Goal: Information Seeking & Learning: Learn about a topic

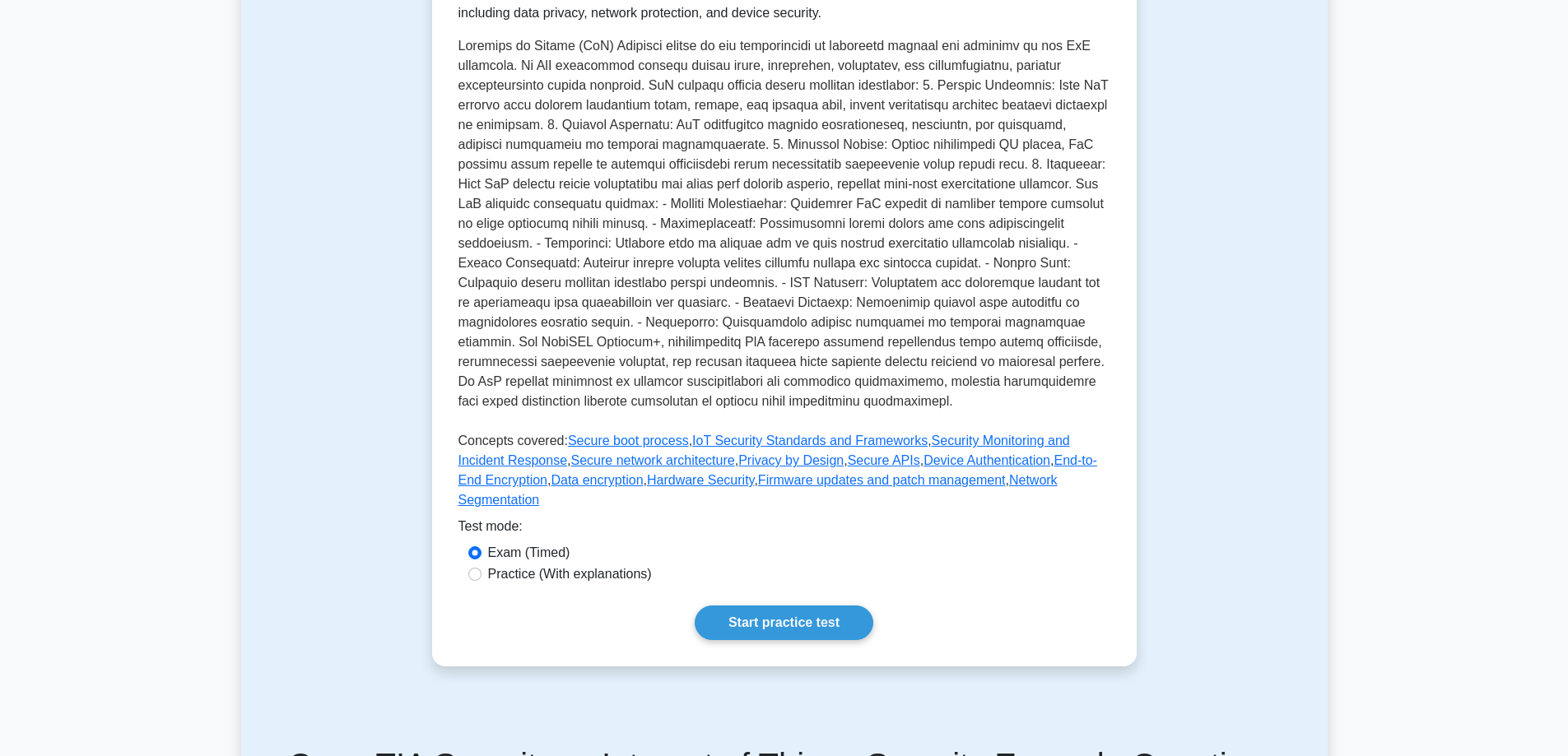
scroll to position [411, 0]
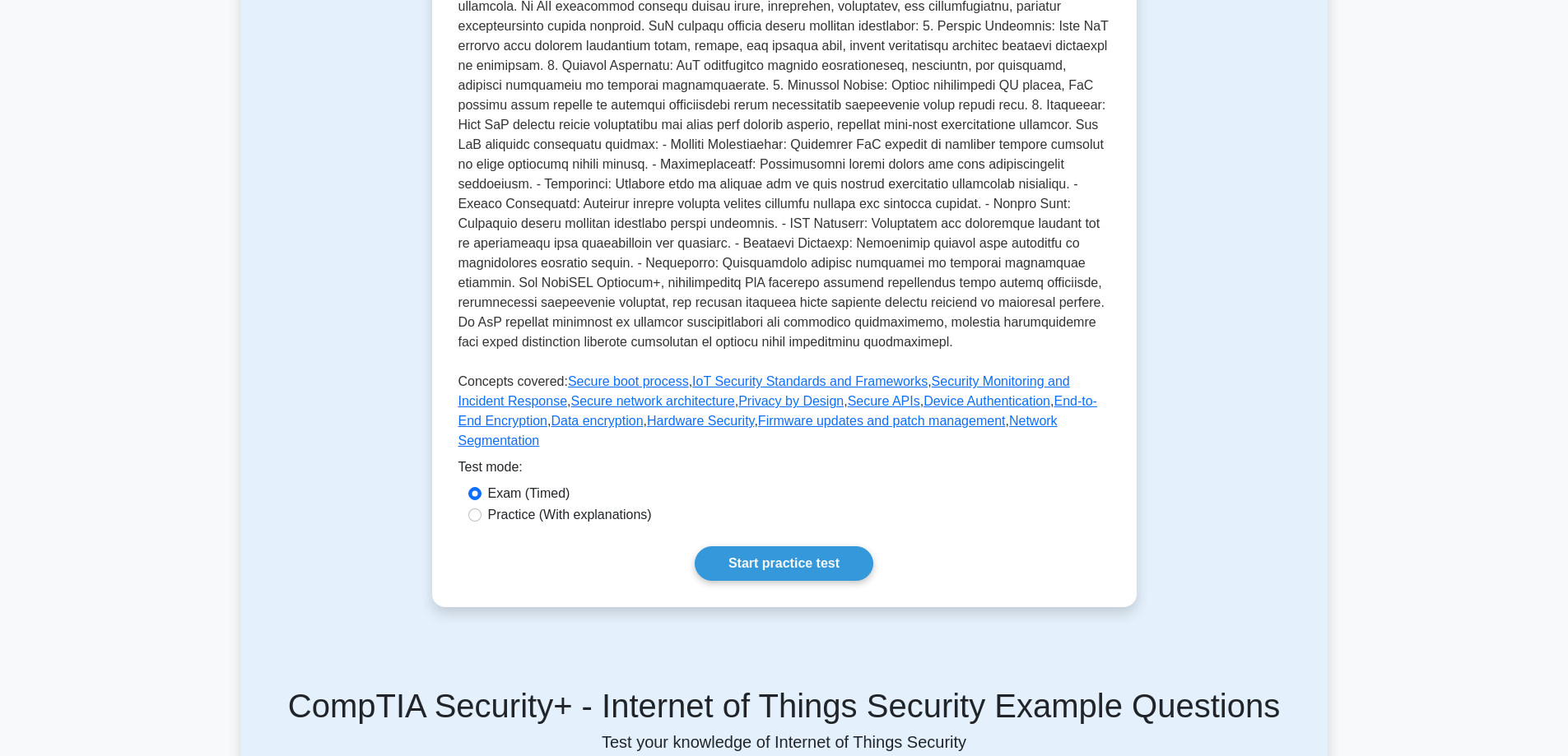
click at [1245, 275] on div "Test Flashcards Internet of Things Security Securing connected devices and IoT …" at bounding box center [784, 181] width 1086 height 933
click at [1265, 508] on div "Test Flashcards Internet of Things Security Securing connected devices and IoT …" at bounding box center [784, 181] width 1086 height 933
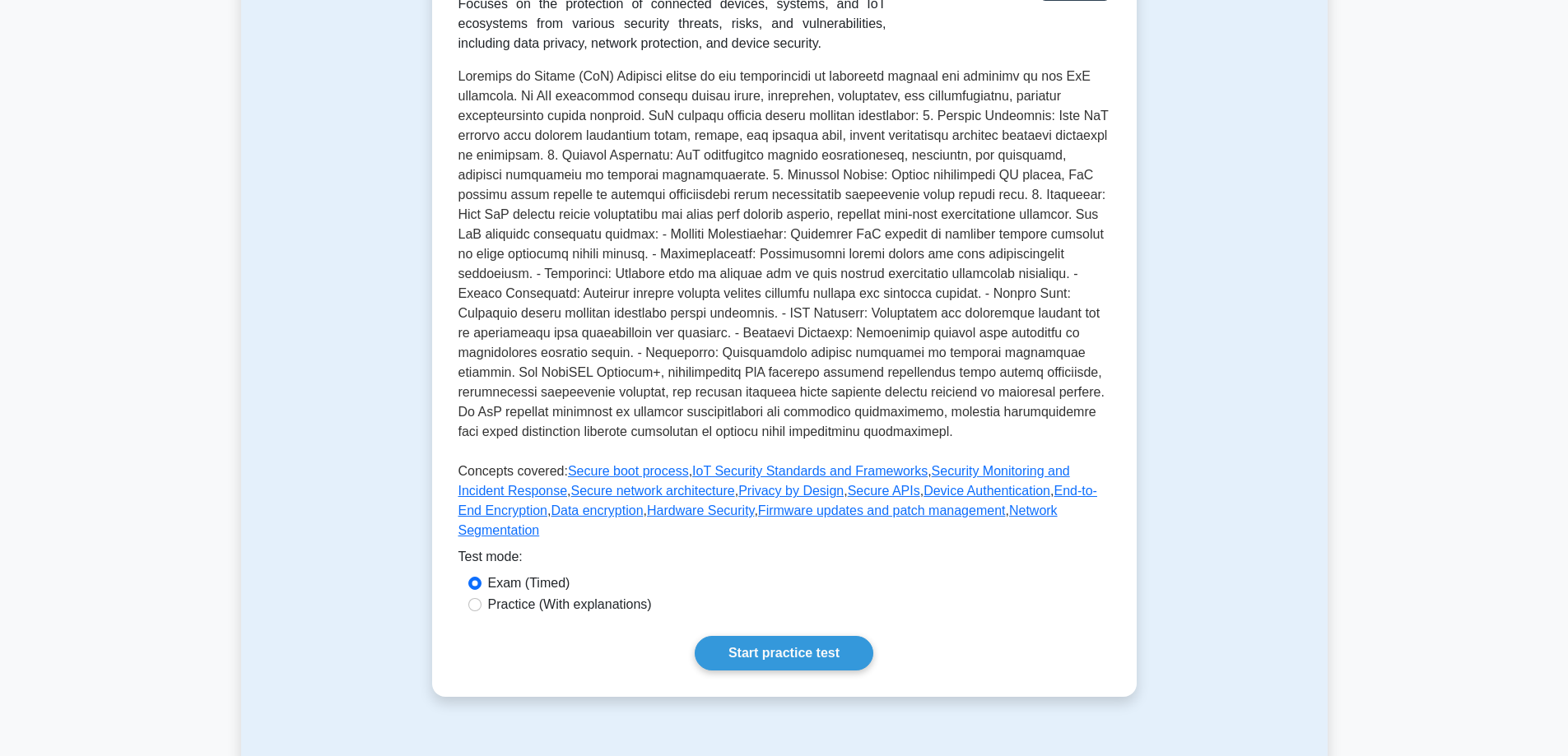
scroll to position [329, 0]
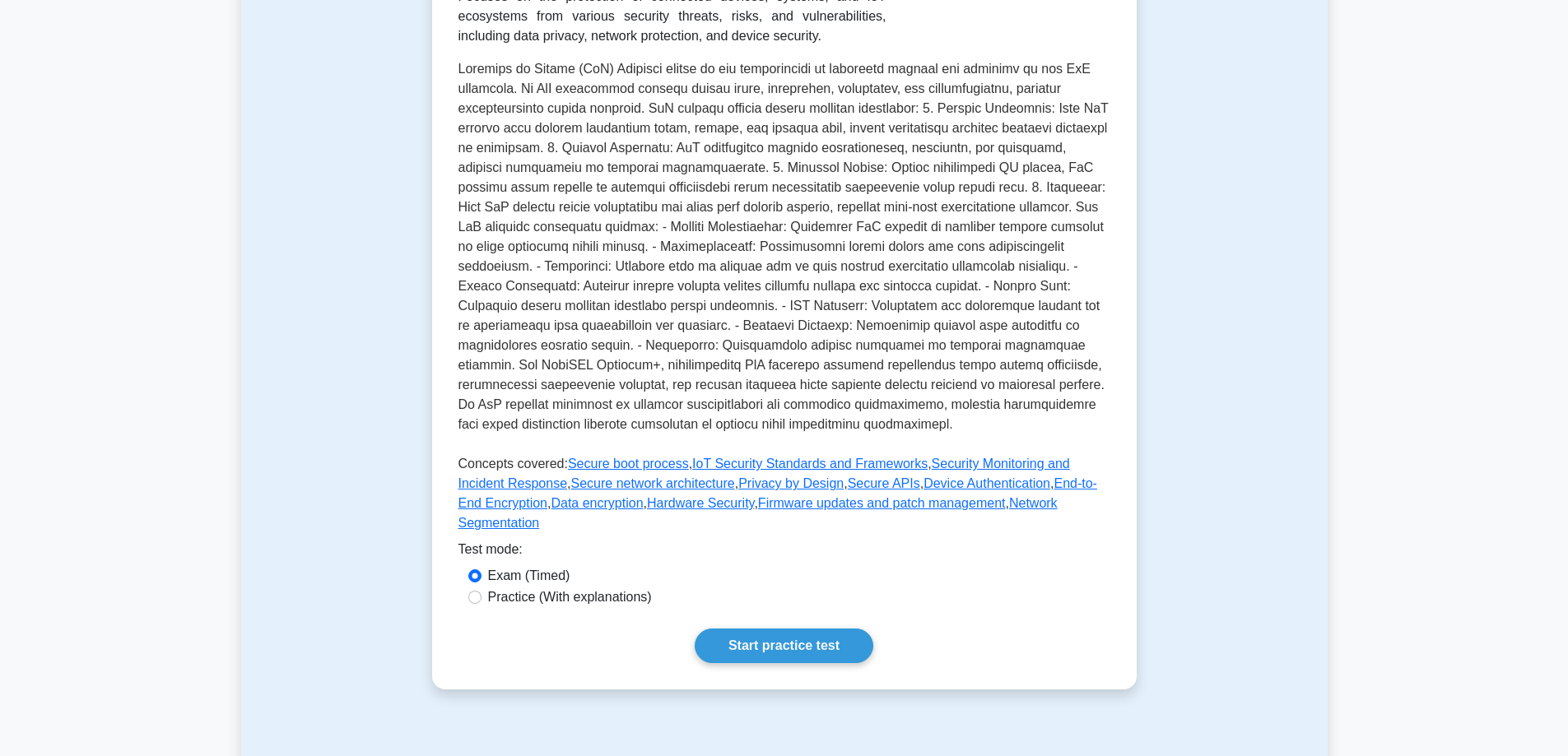
click at [1202, 392] on div "Test Flashcards Internet of Things Security Securing connected devices and IoT …" at bounding box center [784, 263] width 1086 height 933
click at [1202, 350] on div "Test Flashcards Internet of Things Security Securing connected devices and IoT …" at bounding box center [784, 263] width 1086 height 933
click at [1202, 349] on div "Test Flashcards Internet of Things Security Securing connected devices and IoT …" at bounding box center [784, 263] width 1086 height 933
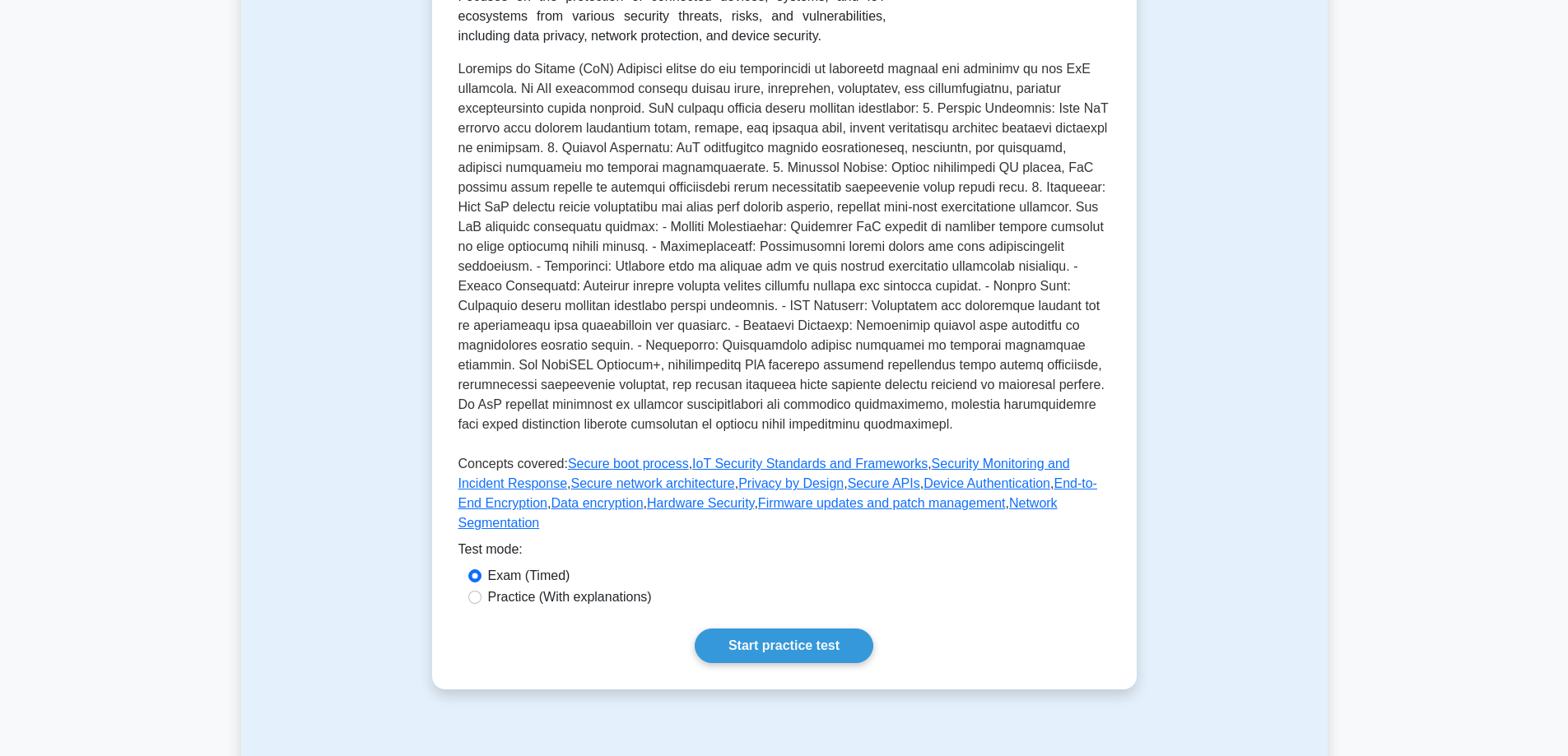
click at [1205, 348] on div "Test Flashcards Internet of Things Security Securing connected devices and IoT …" at bounding box center [784, 263] width 1086 height 933
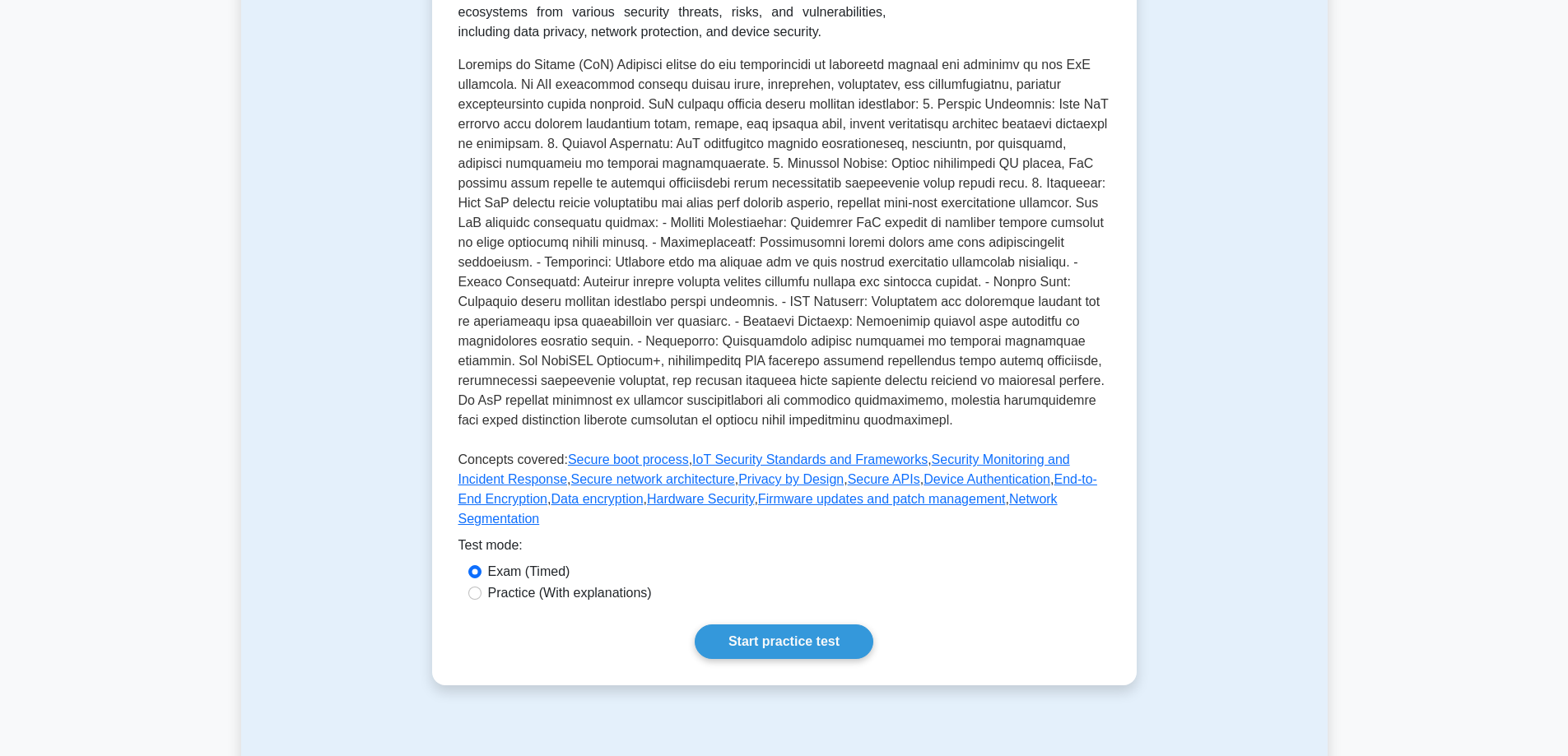
click at [1049, 228] on p at bounding box center [785, 246] width 652 height 382
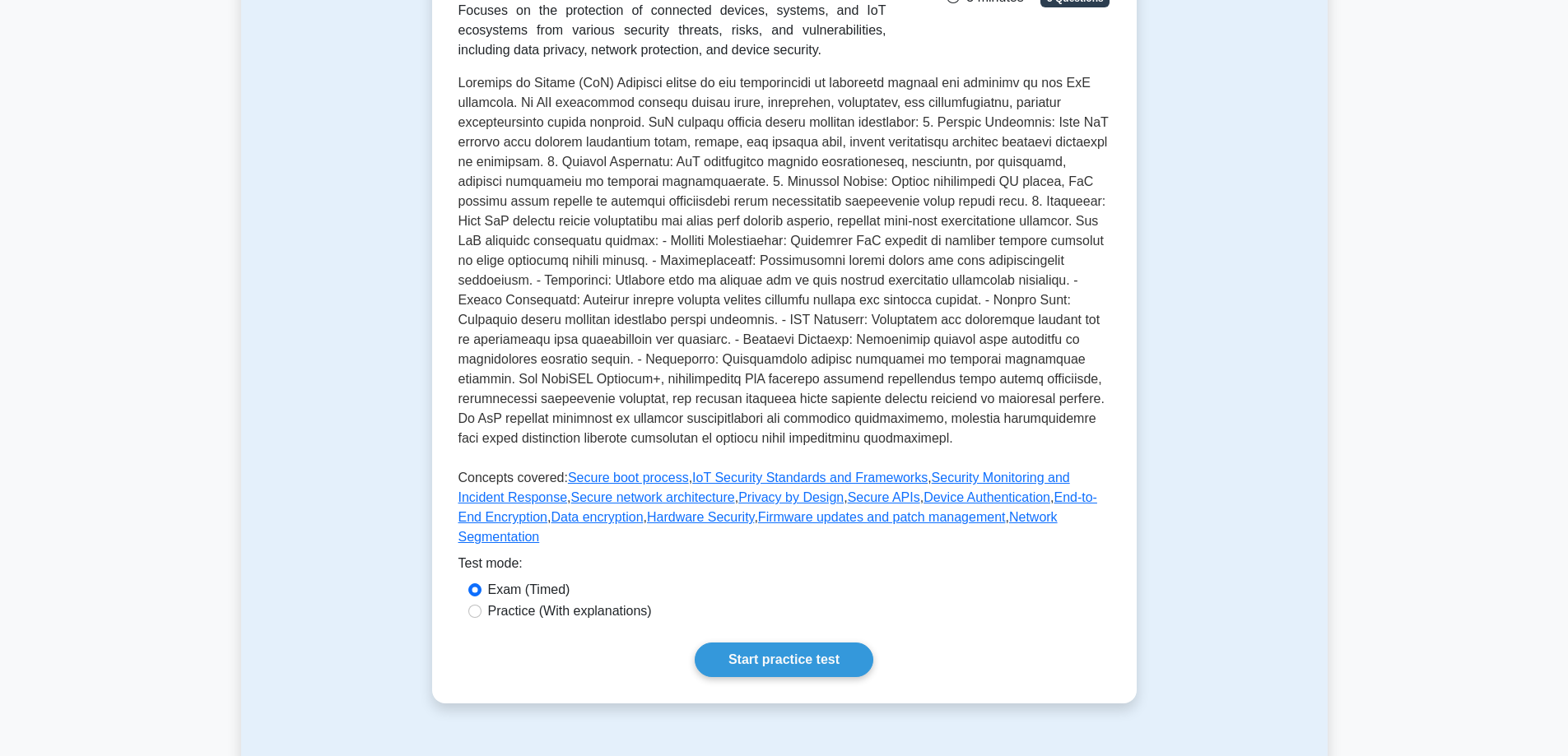
scroll to position [323, 0]
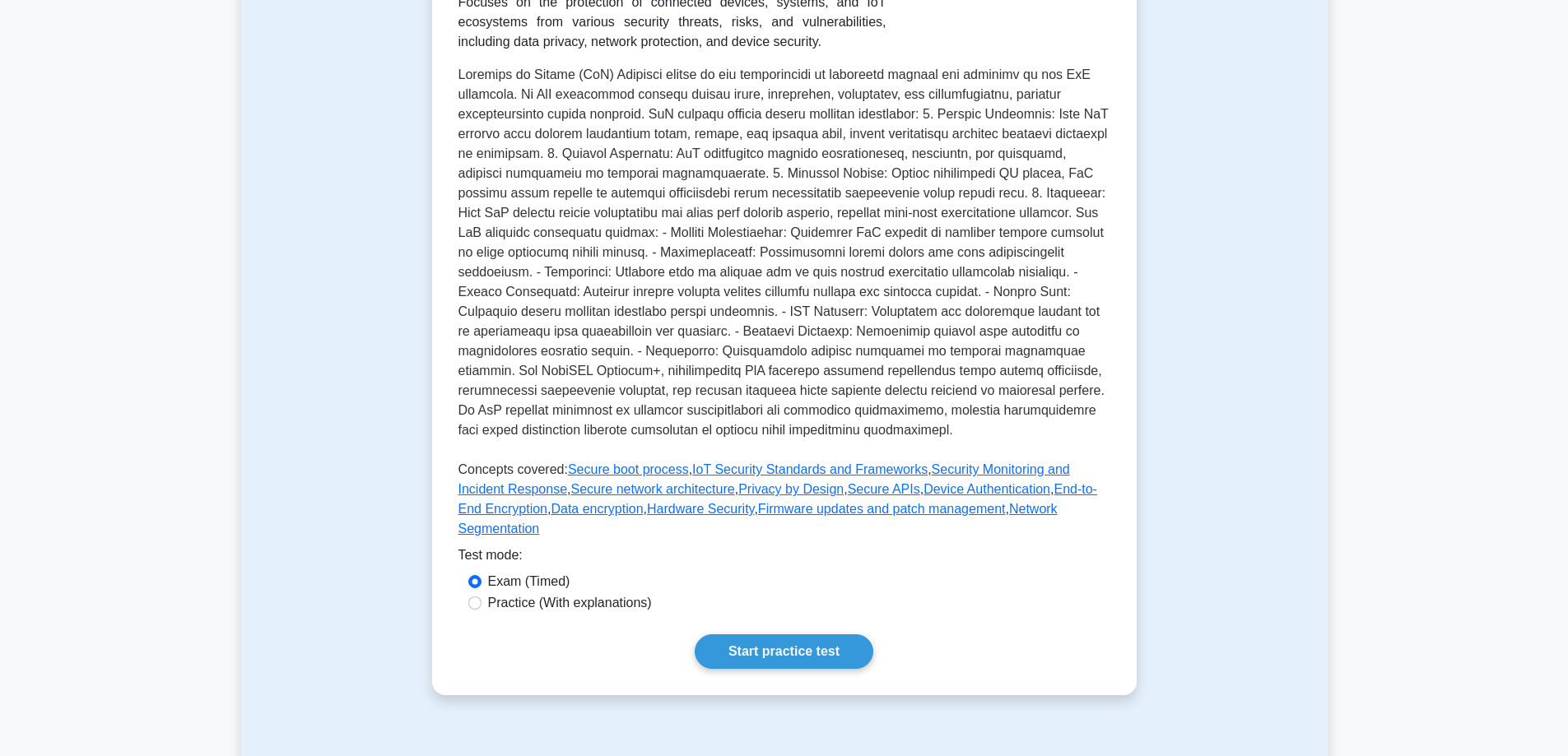
drag, startPoint x: 1228, startPoint y: 495, endPoint x: 1378, endPoint y: 450, distance: 156.6
click at [1228, 495] on div "Test Flashcards Internet of Things Security Securing connected devices and IoT …" at bounding box center [784, 268] width 1086 height 933
click at [1140, 183] on div "Test Flashcards Internet of Things Security Securing connected devices and IoT …" at bounding box center [784, 268] width 724 height 933
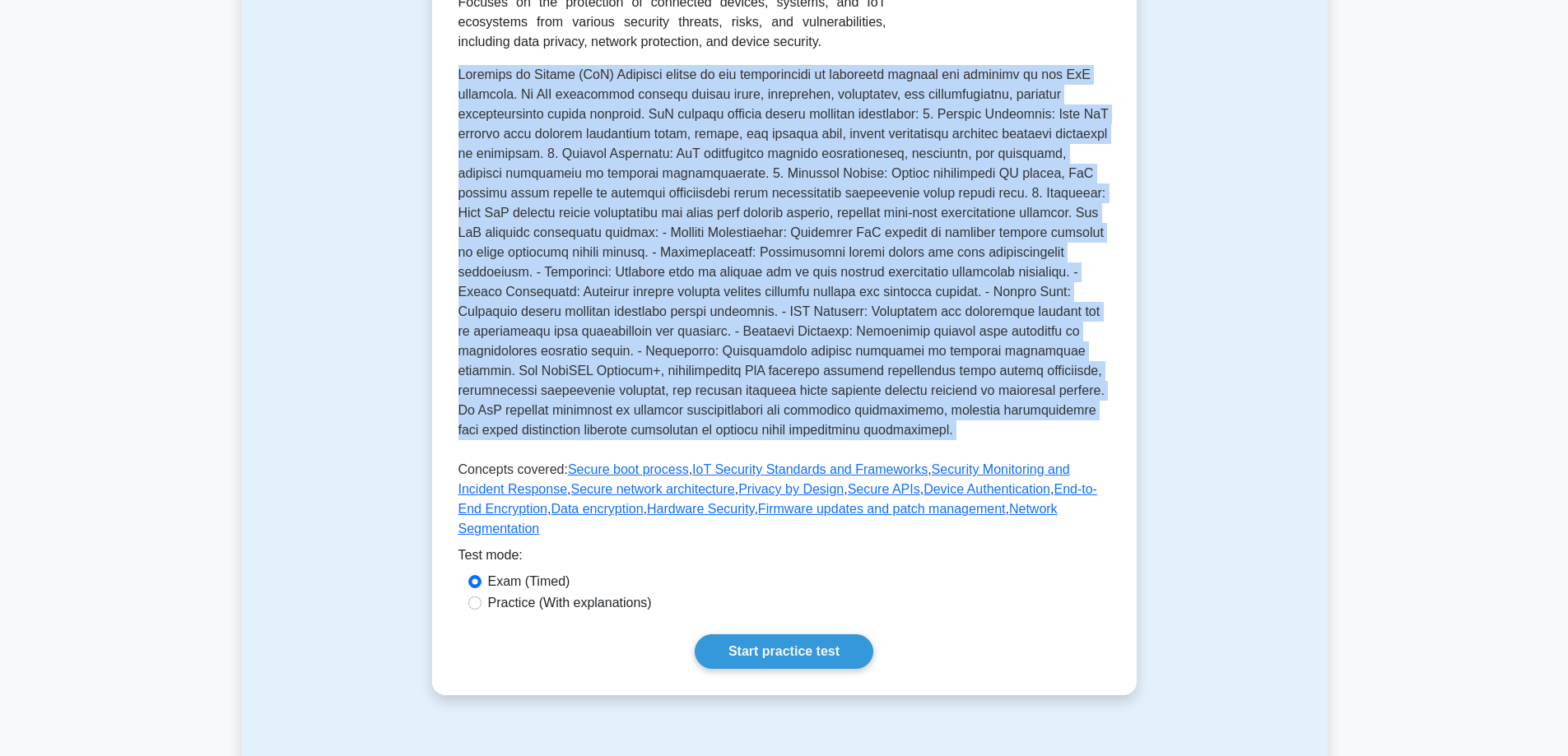
click at [1140, 183] on div "Test Flashcards Internet of Things Security Securing connected devices and IoT …" at bounding box center [784, 268] width 724 height 933
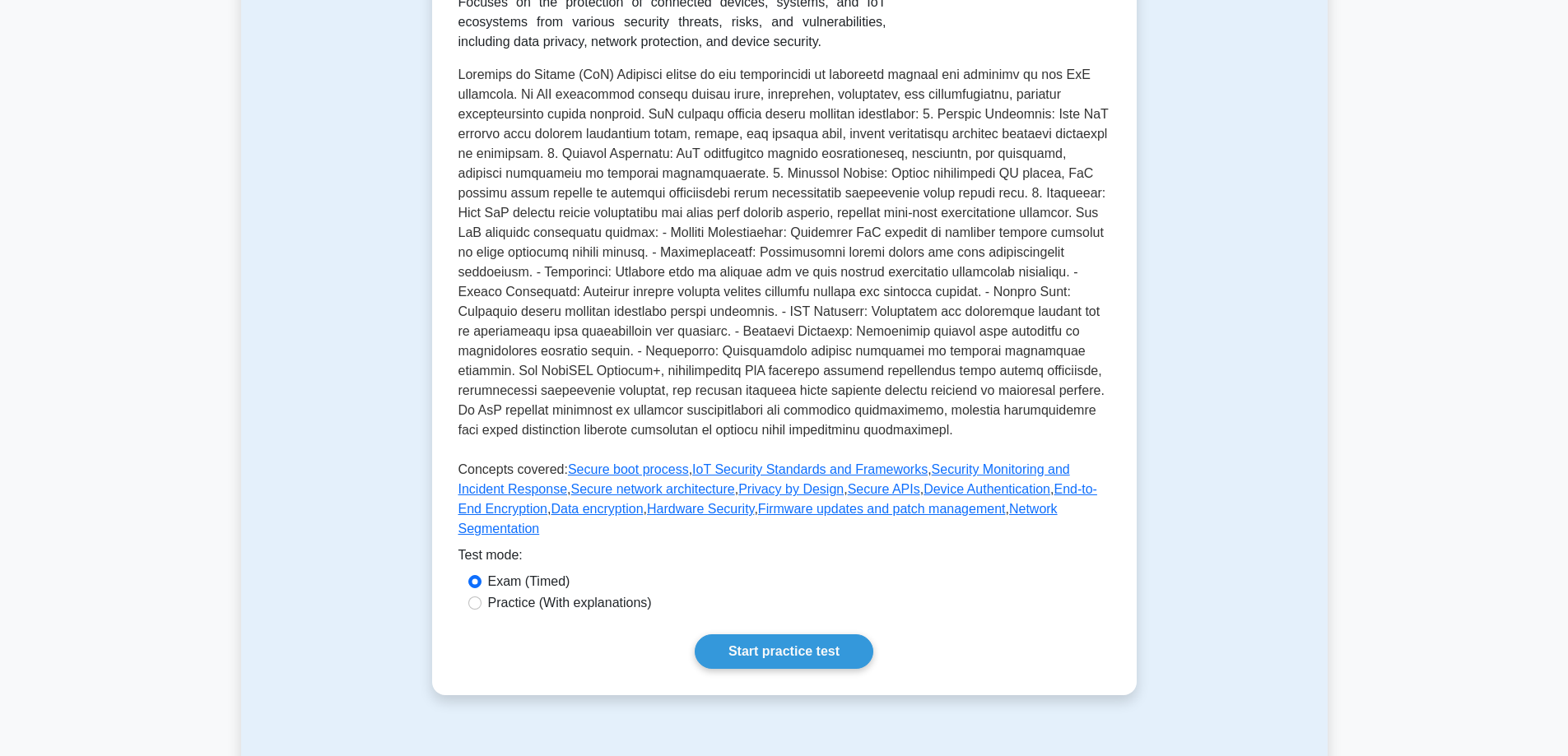
click at [1254, 188] on div "Test Flashcards Internet of Things Security Securing connected devices and IoT …" at bounding box center [784, 268] width 1086 height 933
click at [1172, 272] on div "Test Flashcards Internet of Things Security Securing connected devices and IoT …" at bounding box center [784, 268] width 1086 height 933
